Goal: Navigation & Orientation: Locate item on page

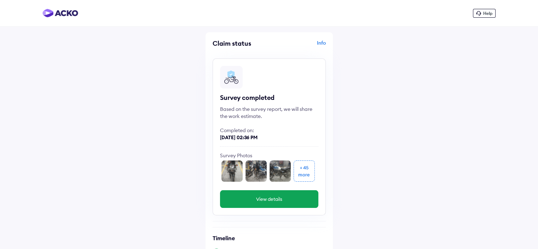
click at [234, 173] on img at bounding box center [231, 170] width 21 height 21
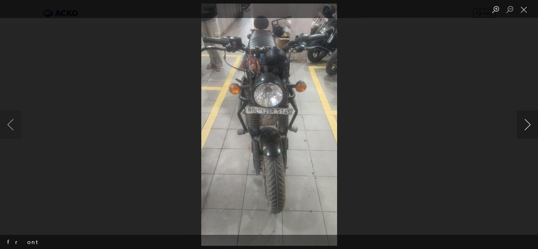
click at [526, 122] on button "Next image" at bounding box center [527, 124] width 21 height 28
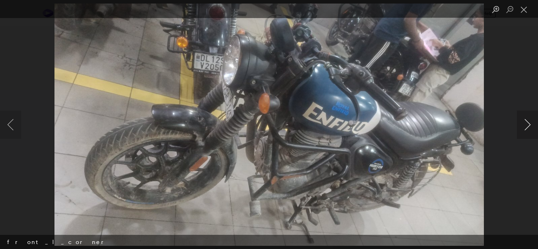
click at [526, 122] on button "Next image" at bounding box center [527, 124] width 21 height 28
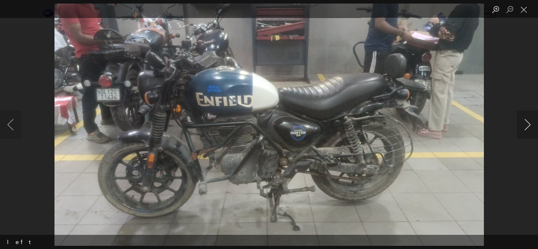
click at [526, 122] on button "Next image" at bounding box center [527, 124] width 21 height 28
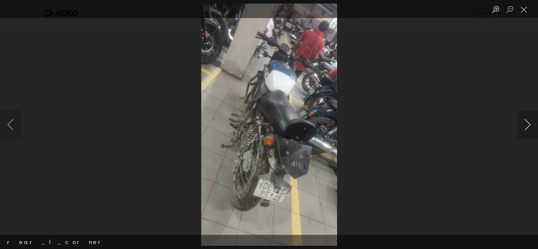
click at [526, 122] on button "Next image" at bounding box center [527, 124] width 21 height 28
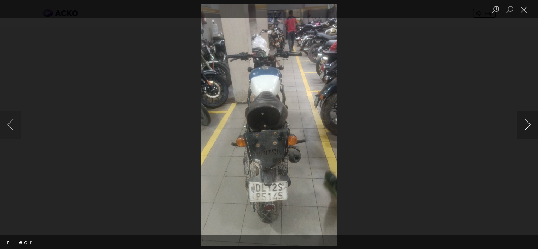
click at [526, 122] on button "Next image" at bounding box center [527, 124] width 21 height 28
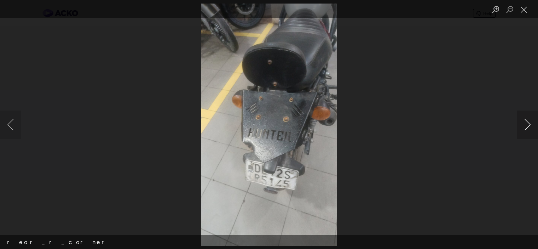
click at [526, 122] on button "Next image" at bounding box center [527, 124] width 21 height 28
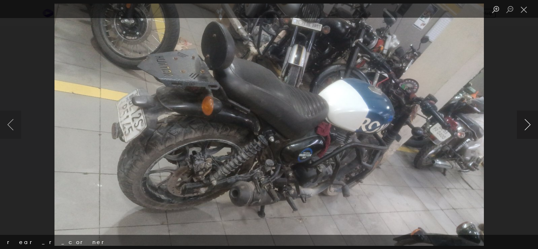
click at [526, 122] on button "Next image" at bounding box center [527, 124] width 21 height 28
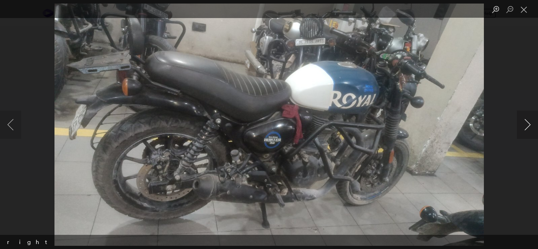
click at [526, 122] on button "Next image" at bounding box center [527, 124] width 21 height 28
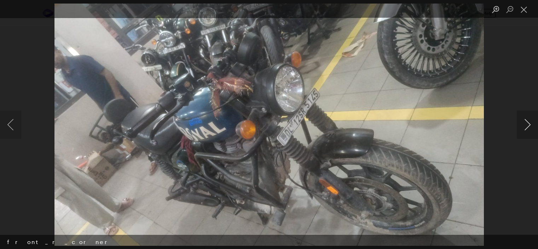
click at [526, 122] on button "Next image" at bounding box center [527, 124] width 21 height 28
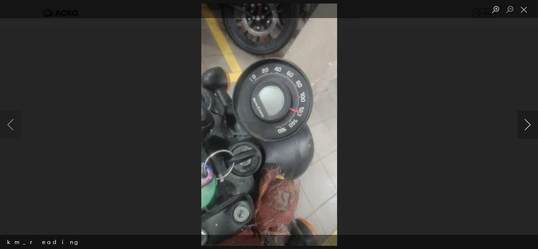
click at [526, 122] on button "Next image" at bounding box center [527, 124] width 21 height 28
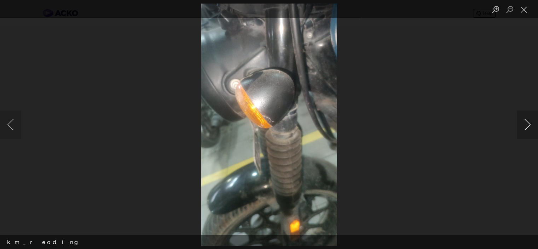
click at [526, 122] on button "Next image" at bounding box center [527, 124] width 21 height 28
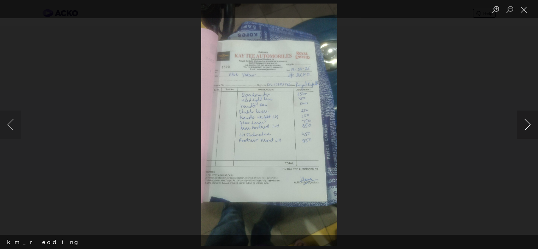
click at [531, 126] on button "Next image" at bounding box center [527, 124] width 21 height 28
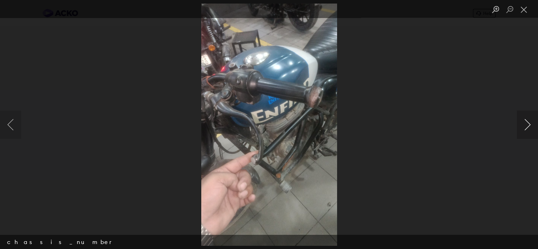
click at [531, 125] on button "Next image" at bounding box center [527, 124] width 21 height 28
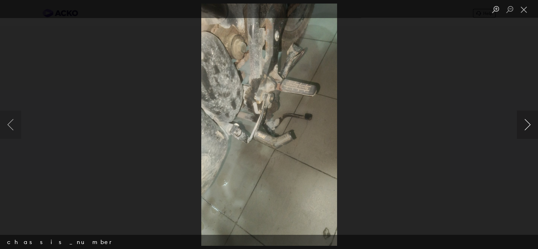
click at [531, 125] on button "Next image" at bounding box center [527, 124] width 21 height 28
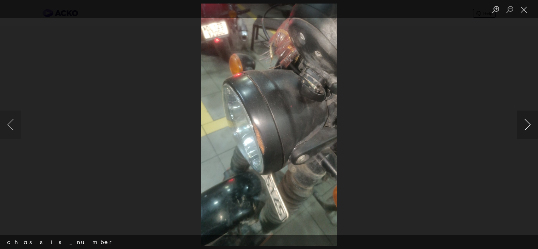
click at [531, 125] on button "Next image" at bounding box center [527, 124] width 21 height 28
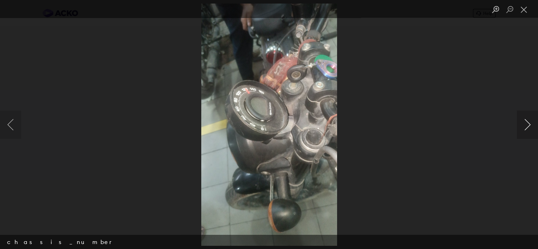
click at [531, 125] on button "Next image" at bounding box center [527, 124] width 21 height 28
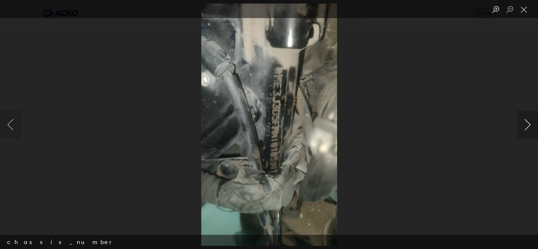
click at [531, 125] on button "Next image" at bounding box center [527, 124] width 21 height 28
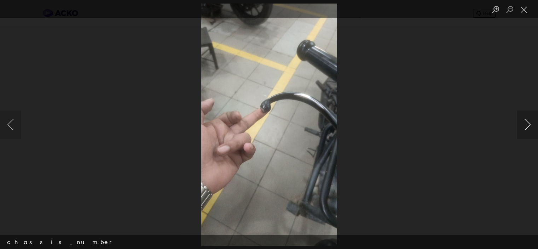
click at [531, 125] on button "Next image" at bounding box center [527, 124] width 21 height 28
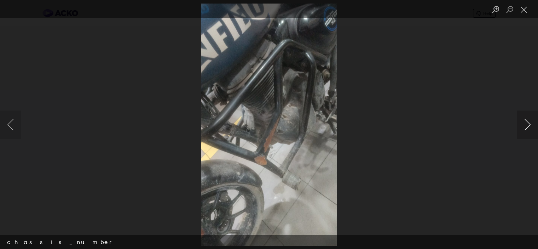
click at [531, 125] on button "Next image" at bounding box center [527, 124] width 21 height 28
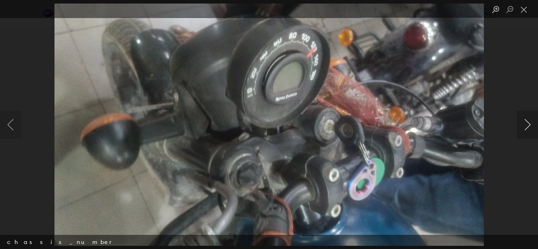
click at [531, 125] on button "Next image" at bounding box center [527, 124] width 21 height 28
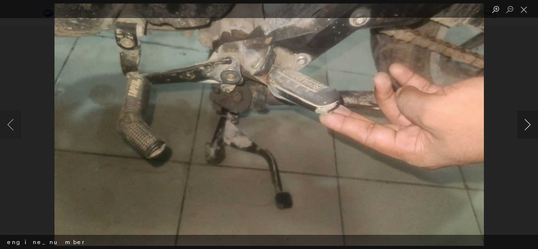
click at [531, 125] on button "Next image" at bounding box center [527, 124] width 21 height 28
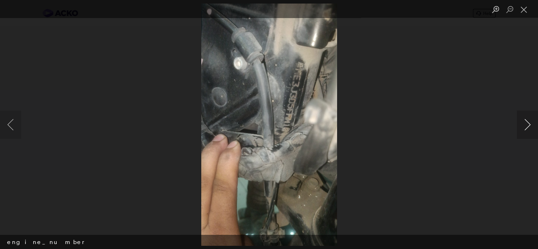
click at [531, 125] on button "Next image" at bounding box center [527, 124] width 21 height 28
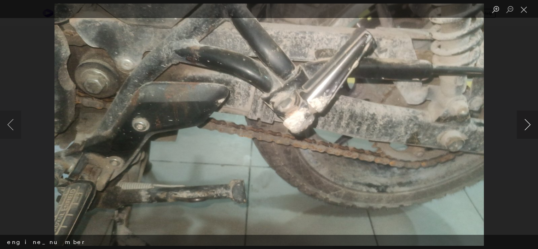
click at [531, 125] on button "Next image" at bounding box center [527, 124] width 21 height 28
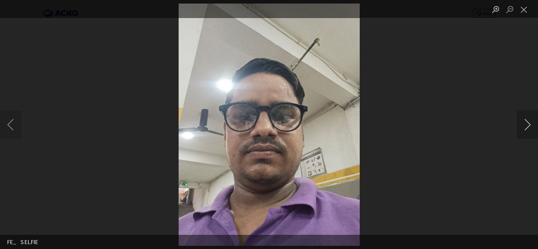
click at [531, 125] on button "Next image" at bounding box center [527, 124] width 21 height 28
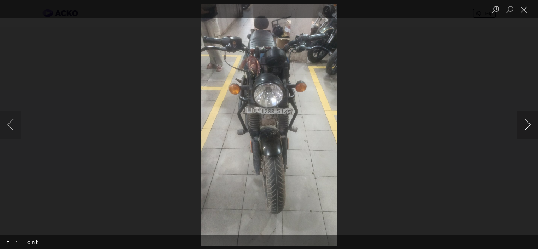
click at [531, 125] on button "Next image" at bounding box center [527, 124] width 21 height 28
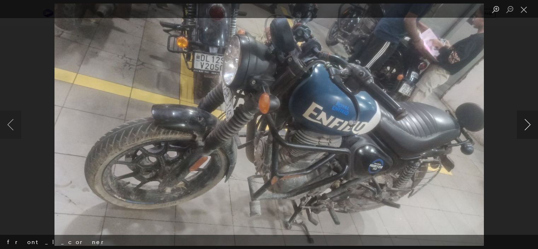
click at [531, 125] on button "Next image" at bounding box center [527, 124] width 21 height 28
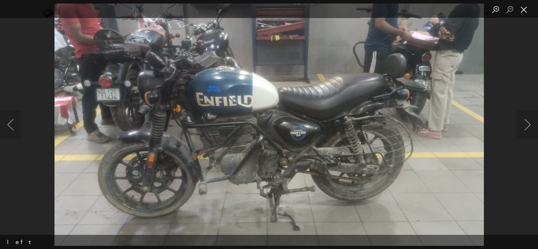
click at [521, 12] on button "Close lightbox" at bounding box center [524, 10] width 14 height 12
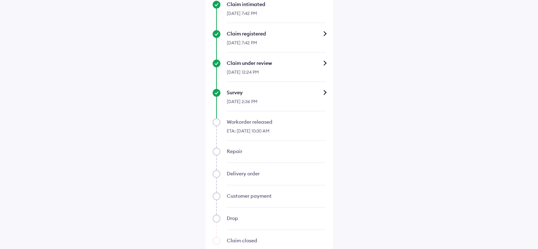
scroll to position [106, 0]
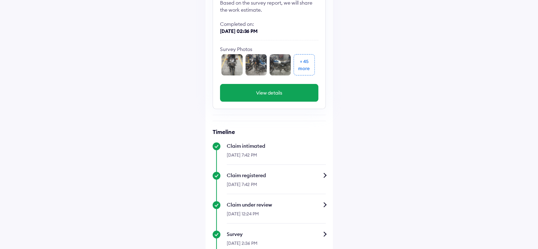
click at [229, 65] on img at bounding box center [231, 64] width 21 height 21
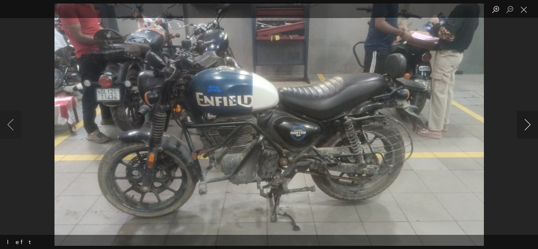
click at [531, 125] on button "Next image" at bounding box center [527, 124] width 21 height 28
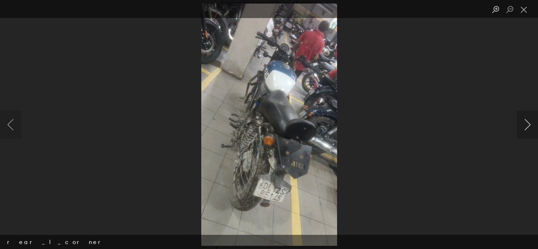
click at [531, 125] on button "Next image" at bounding box center [527, 124] width 21 height 28
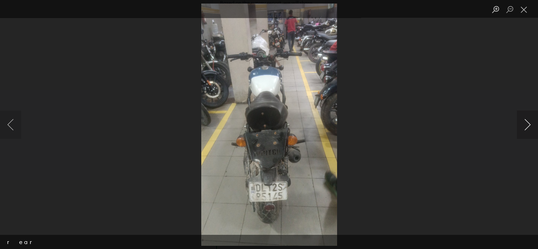
click at [531, 125] on button "Next image" at bounding box center [527, 124] width 21 height 28
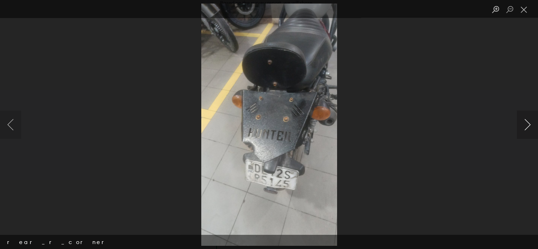
click at [531, 125] on button "Next image" at bounding box center [527, 124] width 21 height 28
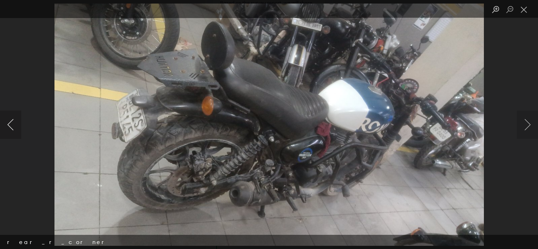
click at [6, 121] on button "Previous image" at bounding box center [10, 124] width 21 height 28
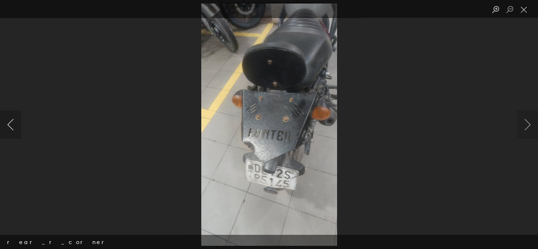
click at [6, 121] on button "Previous image" at bounding box center [10, 124] width 21 height 28
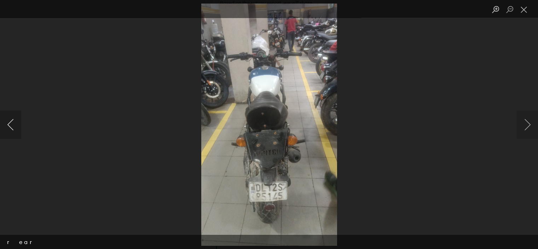
click at [6, 121] on button "Previous image" at bounding box center [10, 124] width 21 height 28
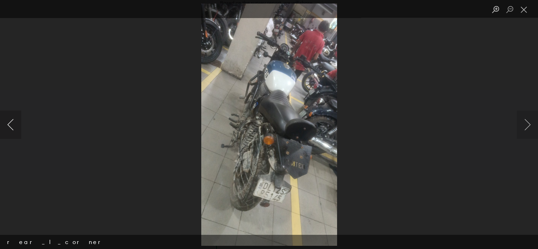
click at [6, 121] on button "Previous image" at bounding box center [10, 124] width 21 height 28
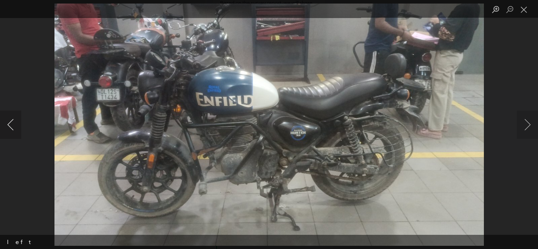
click at [6, 121] on button "Previous image" at bounding box center [10, 124] width 21 height 28
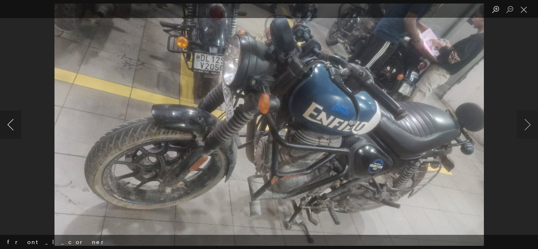
click at [6, 121] on button "Previous image" at bounding box center [10, 124] width 21 height 28
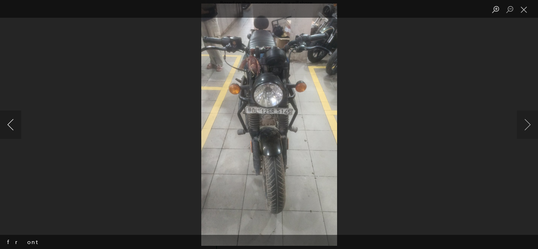
click at [6, 121] on button "Previous image" at bounding box center [10, 124] width 21 height 28
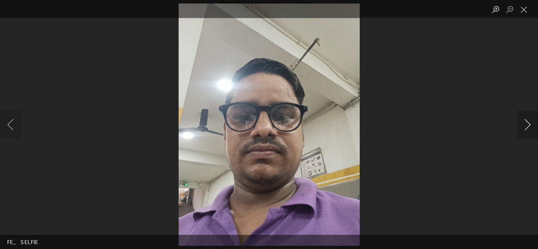
click at [530, 130] on button "Next image" at bounding box center [527, 124] width 21 height 28
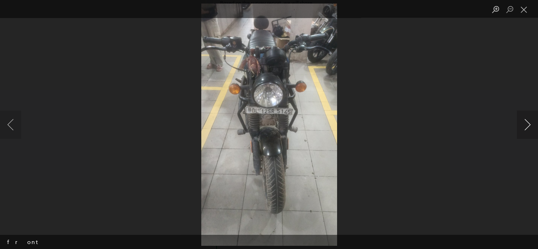
click at [530, 130] on button "Next image" at bounding box center [527, 124] width 21 height 28
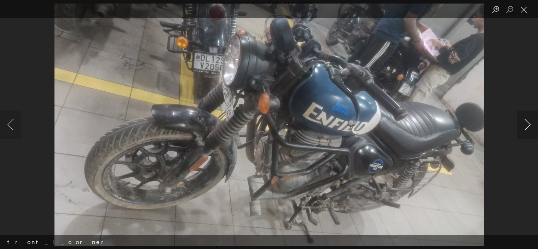
click at [526, 126] on button "Next image" at bounding box center [527, 124] width 21 height 28
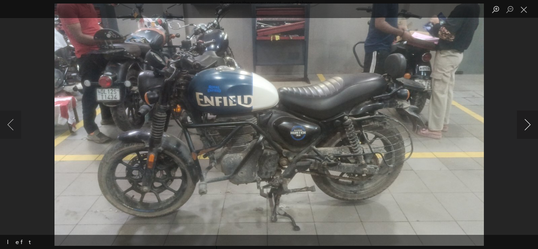
click at [526, 126] on button "Next image" at bounding box center [527, 124] width 21 height 28
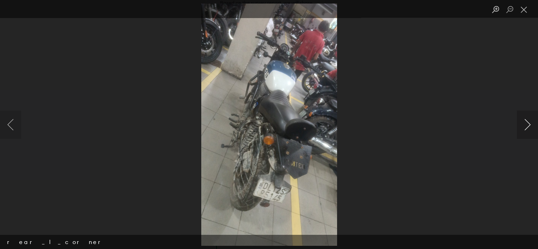
click at [526, 126] on button "Next image" at bounding box center [527, 124] width 21 height 28
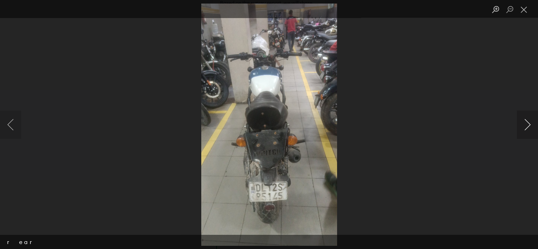
click at [526, 126] on button "Next image" at bounding box center [527, 124] width 21 height 28
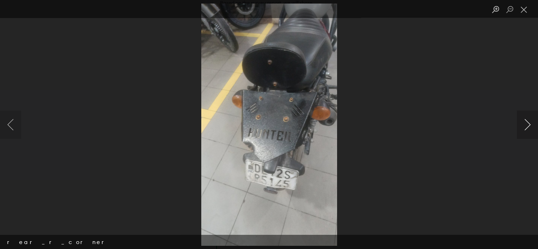
click at [526, 126] on button "Next image" at bounding box center [527, 124] width 21 height 28
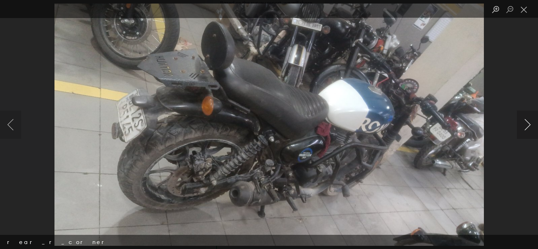
click at [526, 126] on button "Next image" at bounding box center [527, 124] width 21 height 28
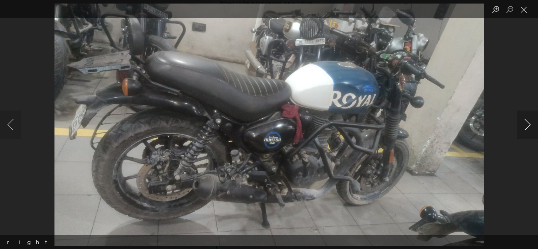
click at [526, 126] on button "Next image" at bounding box center [527, 124] width 21 height 28
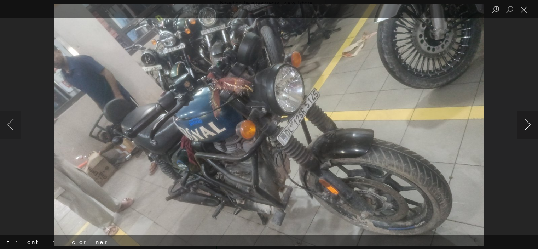
click at [526, 126] on button "Next image" at bounding box center [527, 124] width 21 height 28
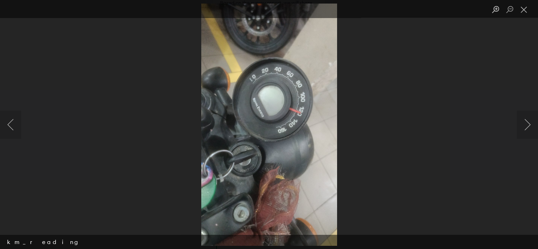
click at [524, 143] on div "Lightbox" at bounding box center [269, 124] width 538 height 249
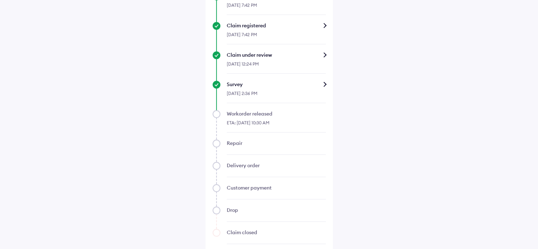
scroll to position [264, 0]
